Goal: Information Seeking & Learning: Learn about a topic

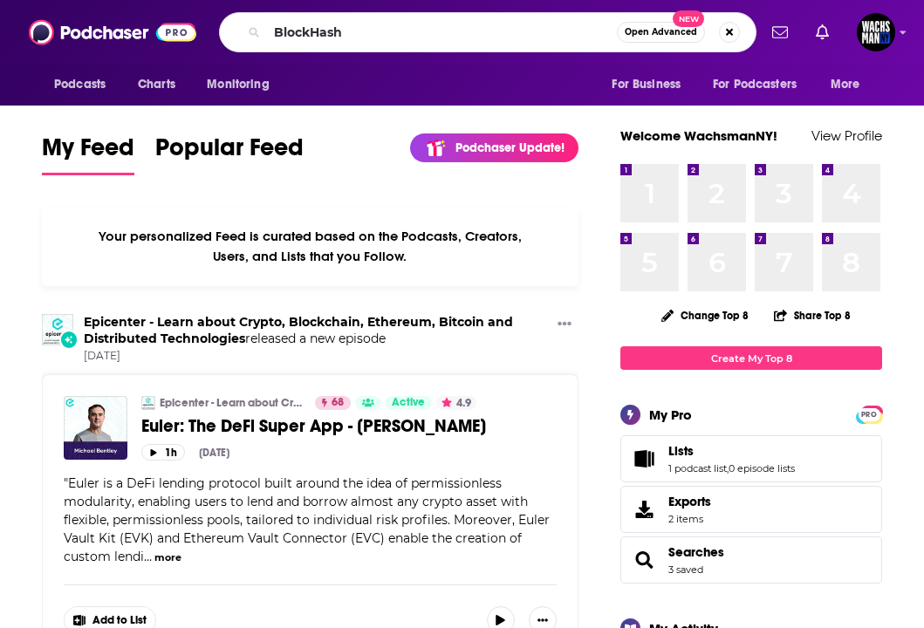
type input "BlockHash"
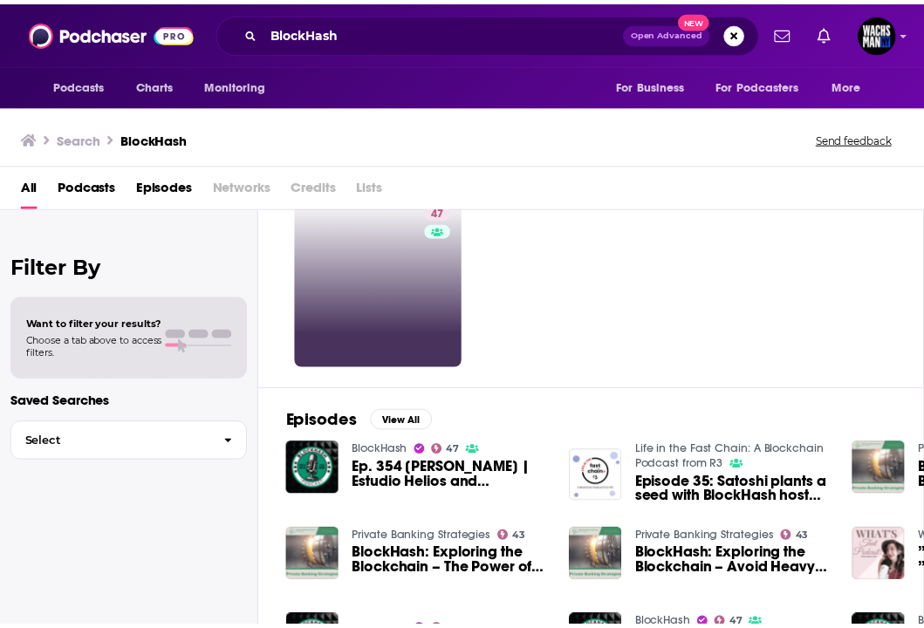
scroll to position [70, 0]
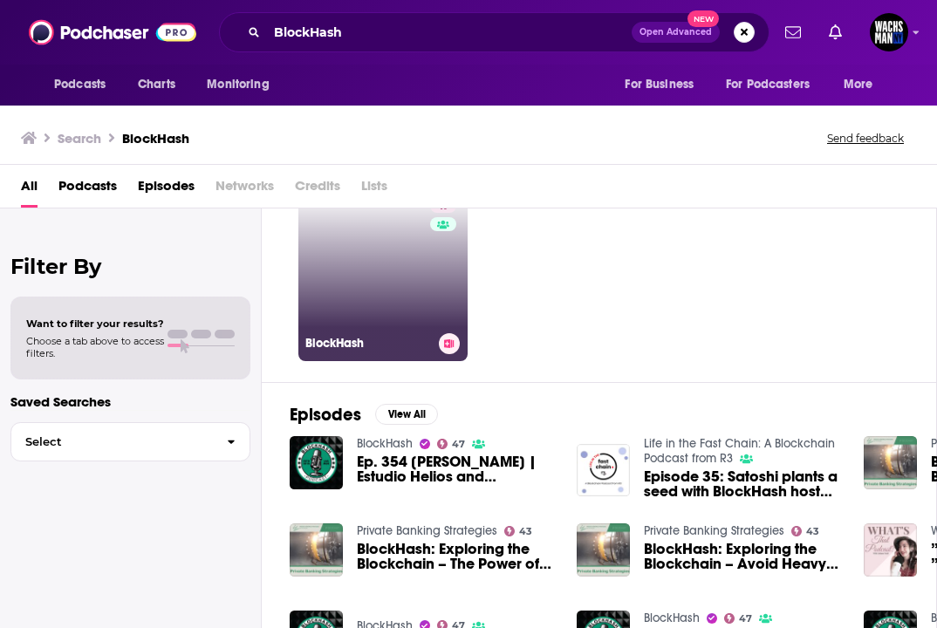
click at [378, 297] on link "47 BlockHash" at bounding box center [382, 276] width 169 height 169
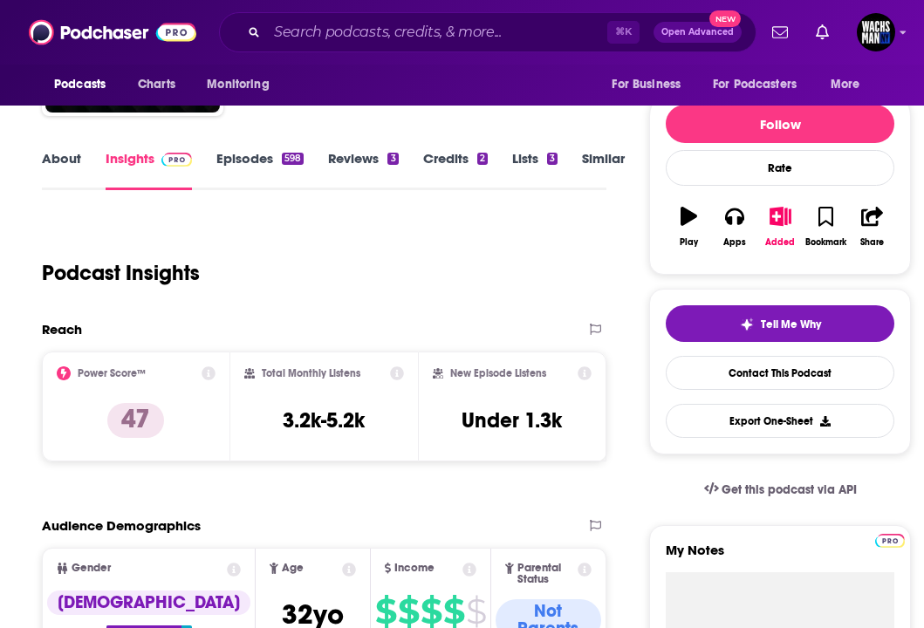
scroll to position [169, 0]
